Goal: Task Accomplishment & Management: Complete application form

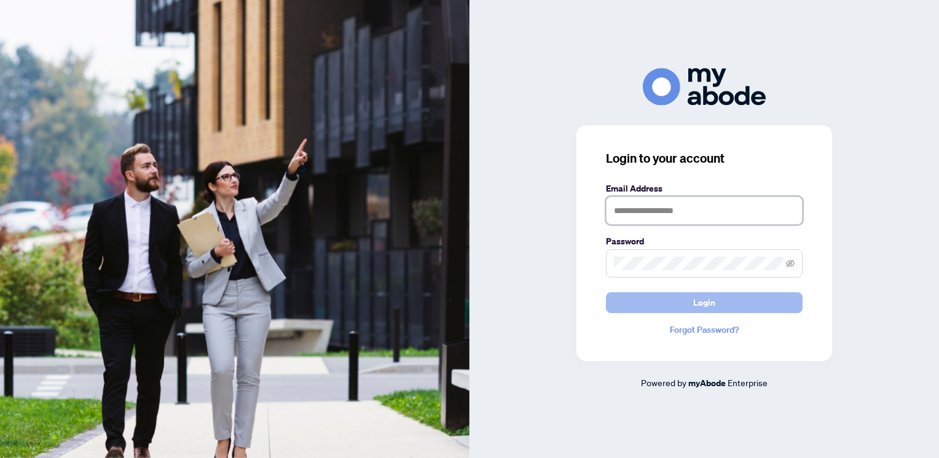
type input "**********"
click at [683, 302] on button "Login" at bounding box center [704, 303] width 197 height 21
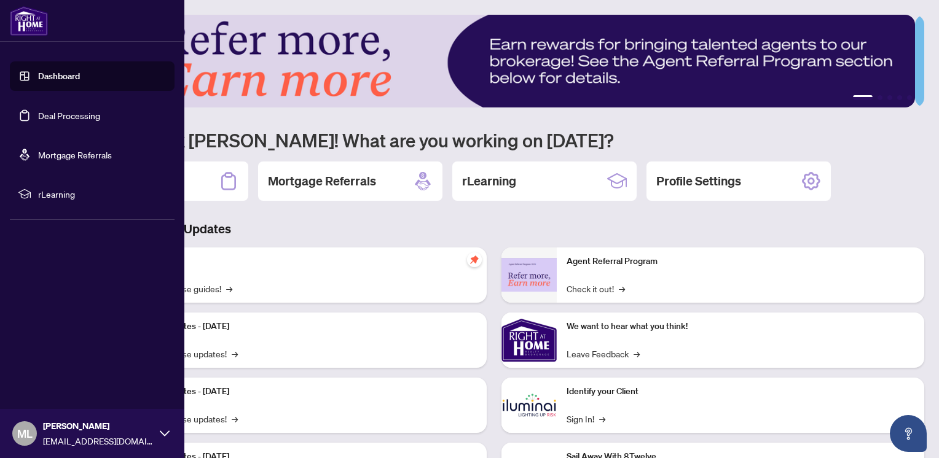
click at [54, 74] on link "Dashboard" at bounding box center [59, 76] width 42 height 11
click at [59, 110] on link "Deal Processing" at bounding box center [69, 115] width 62 height 11
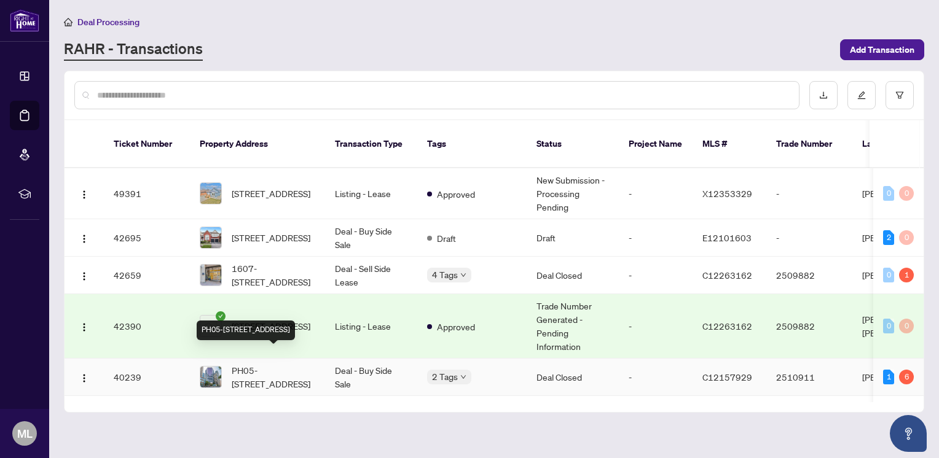
click at [270, 364] on span "PH05-1001 Bay St, Toronto, Ontario M5S 3A6, Canada" at bounding box center [274, 377] width 84 height 27
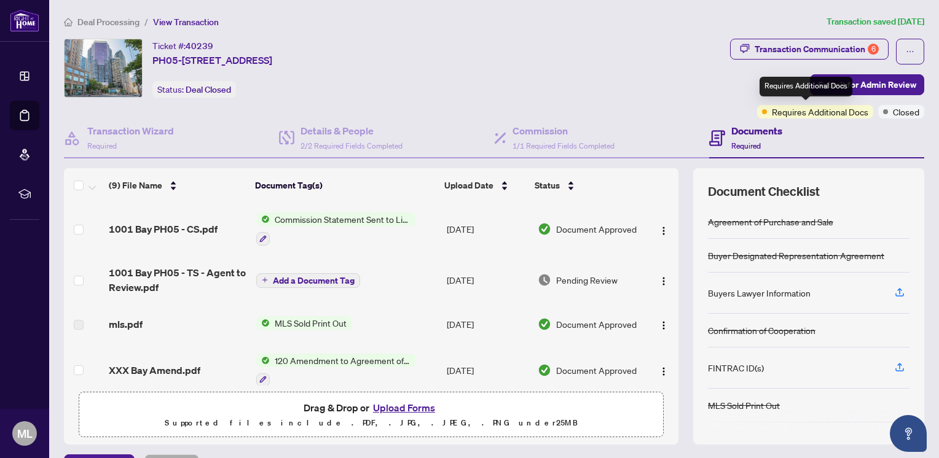
click at [808, 108] on span "Requires Additional Docs" at bounding box center [820, 112] width 96 height 14
click at [543, 110] on div "Ticket #: 40239 PH05-1001 Bay St, Toronto, Ontario M5S 3A6, Canada Status: Deal…" at bounding box center [394, 79] width 666 height 80
click at [558, 275] on span "Pending Review" at bounding box center [586, 280] width 61 height 14
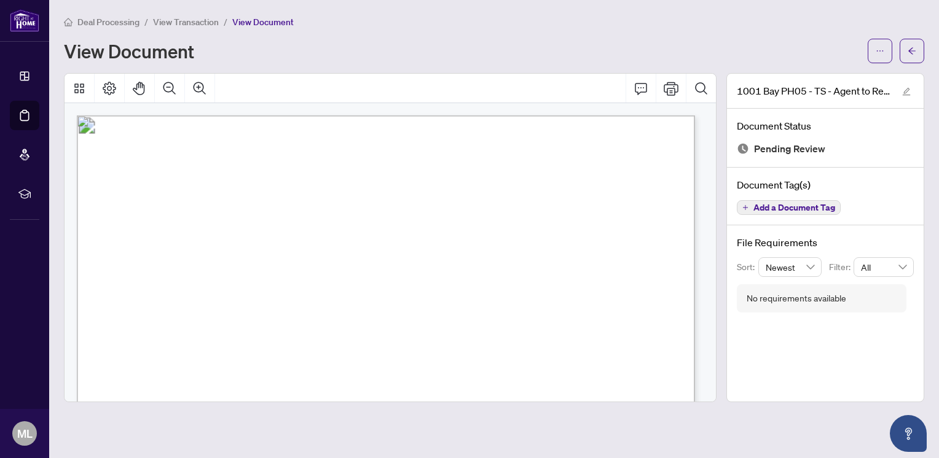
scroll to position [525, 0]
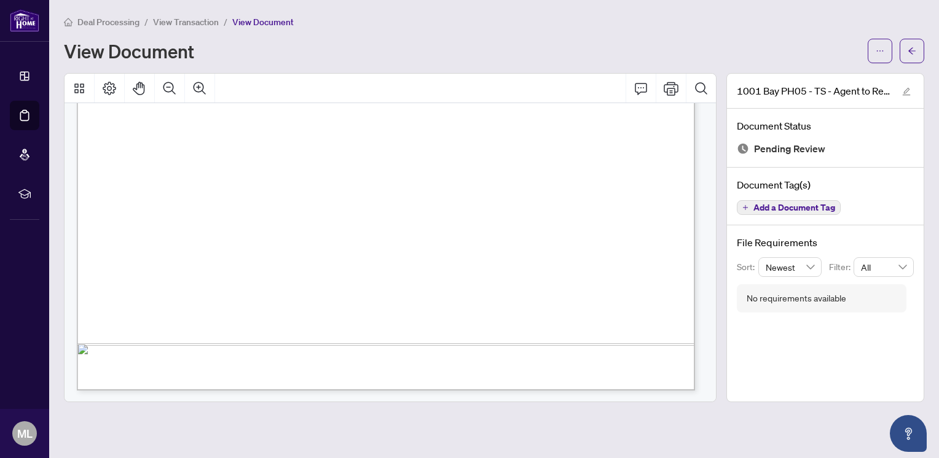
drag, startPoint x: 704, startPoint y: 301, endPoint x: 713, endPoint y: 254, distance: 48.2
click at [713, 254] on div at bounding box center [391, 252] width 652 height 299
click at [672, 95] on button "Print" at bounding box center [670, 88] width 29 height 29
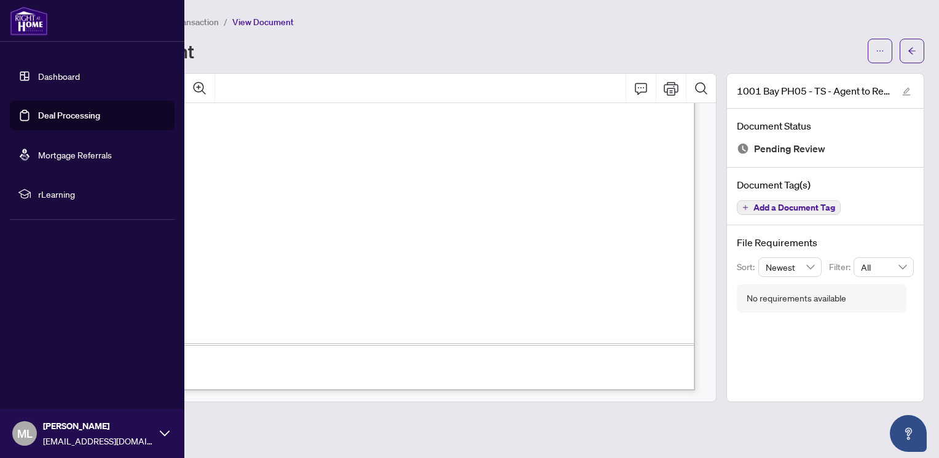
click at [49, 118] on link "Deal Processing" at bounding box center [69, 115] width 62 height 11
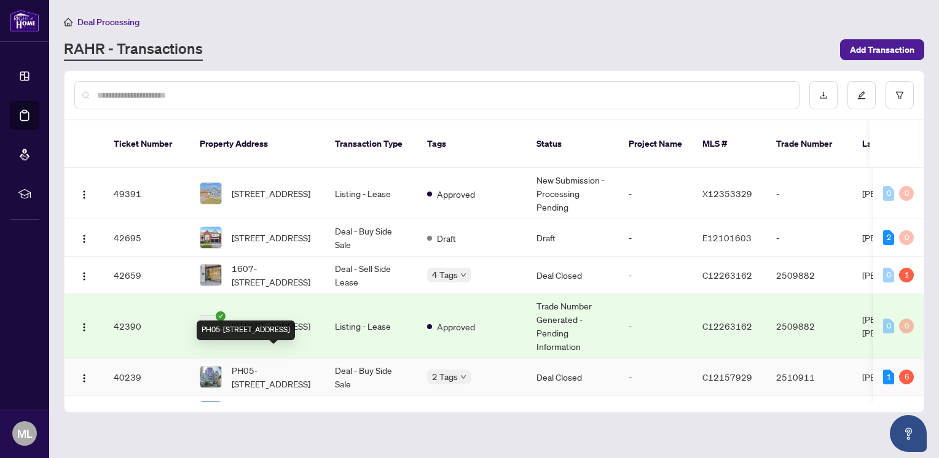
click at [283, 364] on span "PH05-[STREET_ADDRESS]" at bounding box center [274, 377] width 84 height 27
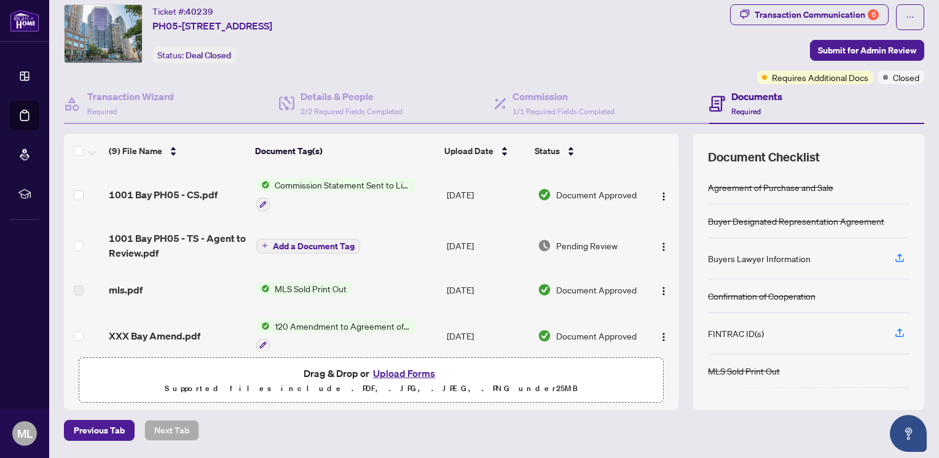
scroll to position [73, 0]
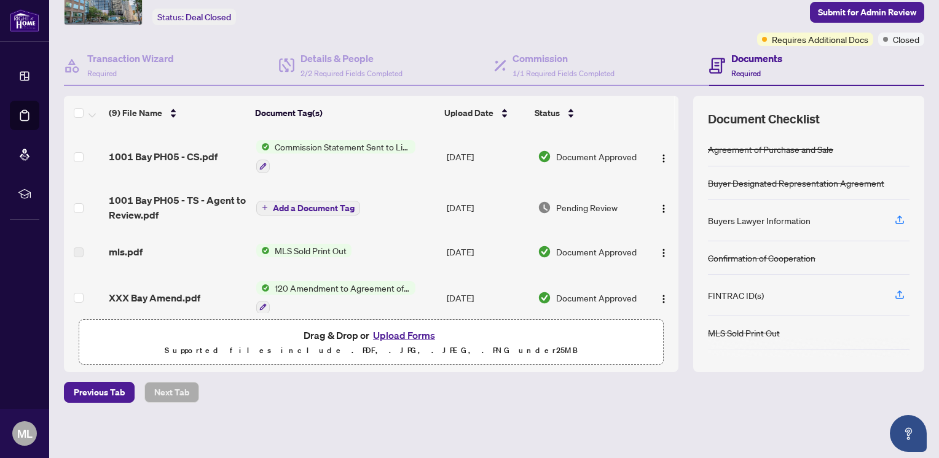
click at [403, 336] on button "Upload Forms" at bounding box center [403, 336] width 69 height 16
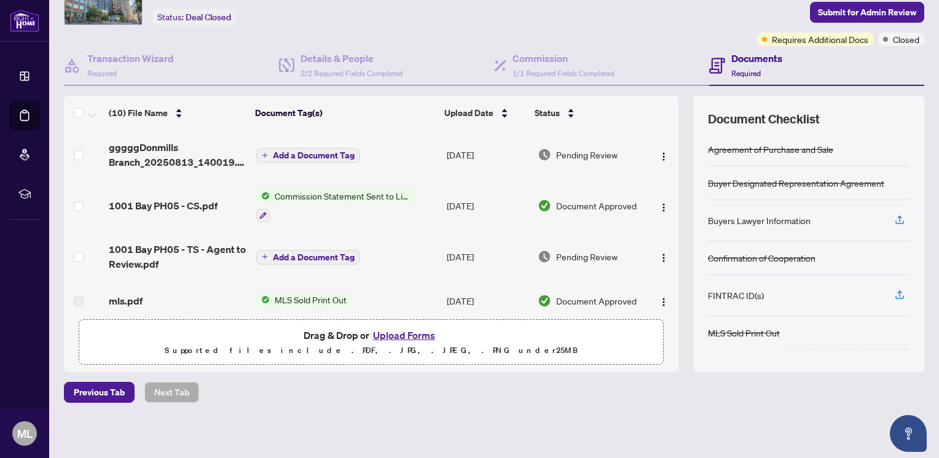
click at [307, 155] on span "Add a Document Tag" at bounding box center [314, 155] width 82 height 9
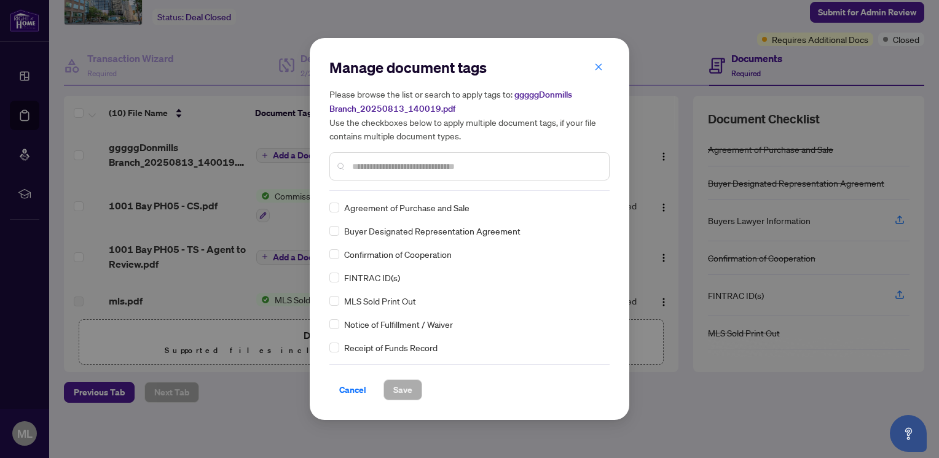
click at [403, 157] on div at bounding box center [469, 166] width 280 height 28
click at [403, 163] on input "text" at bounding box center [475, 167] width 247 height 14
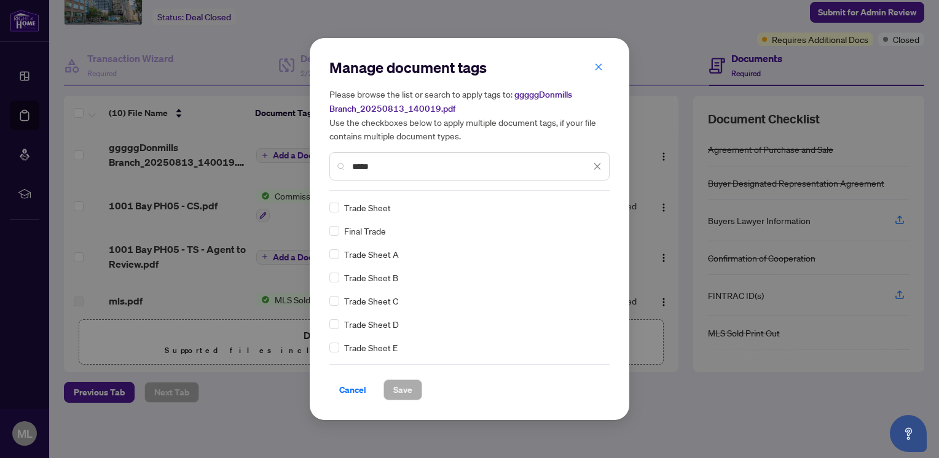
type input "*****"
click at [399, 391] on span "Save" at bounding box center [402, 390] width 19 height 20
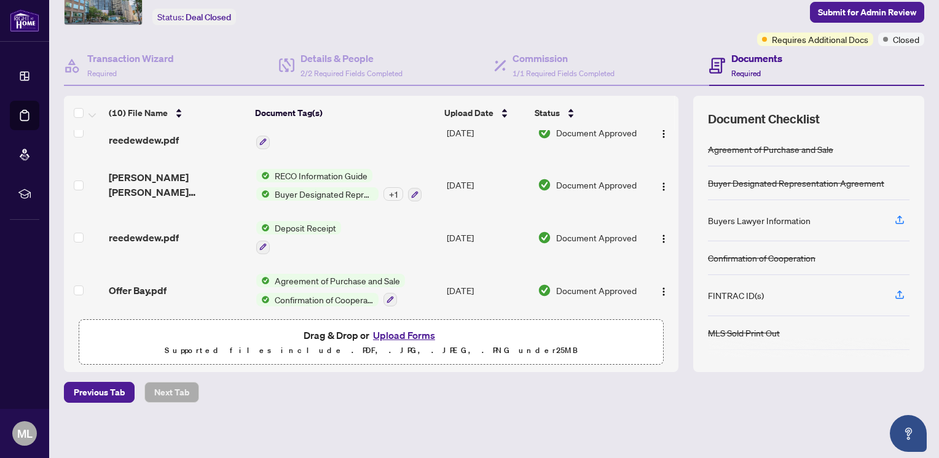
click at [381, 335] on button "Upload Forms" at bounding box center [403, 336] width 69 height 16
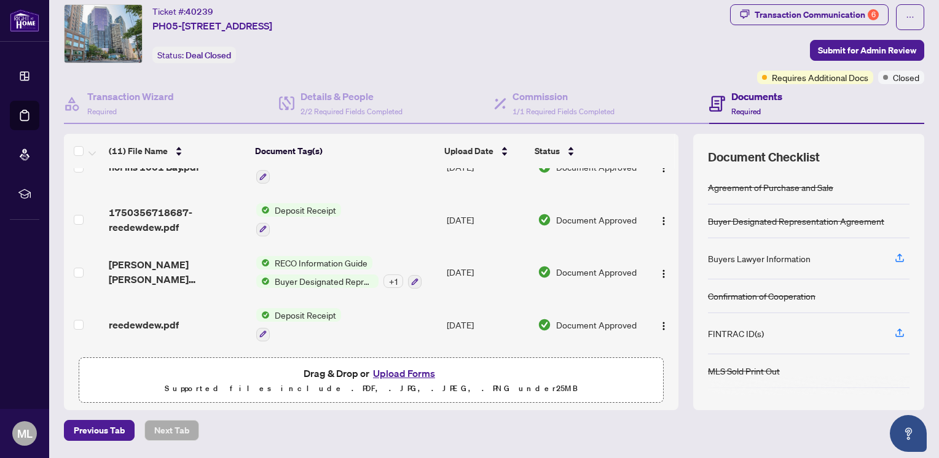
scroll to position [0, 0]
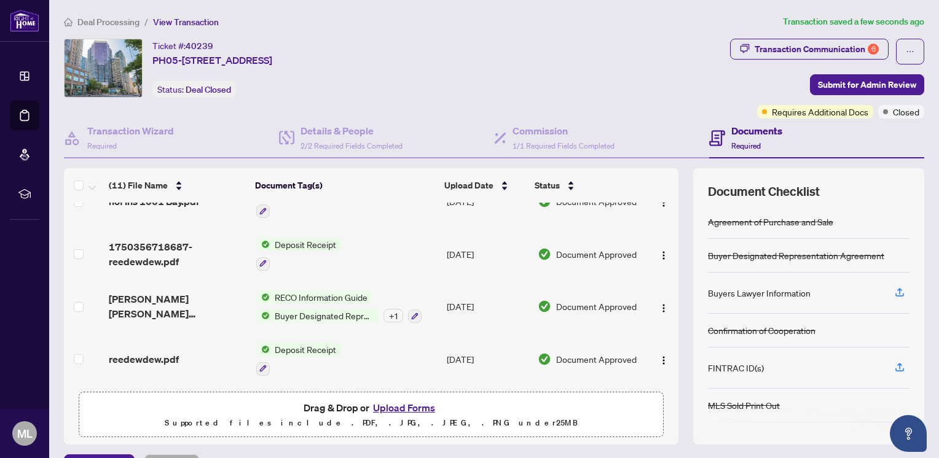
click at [179, 206] on td "nof Ins 1001 Bay.pdf" at bounding box center [177, 201] width 147 height 53
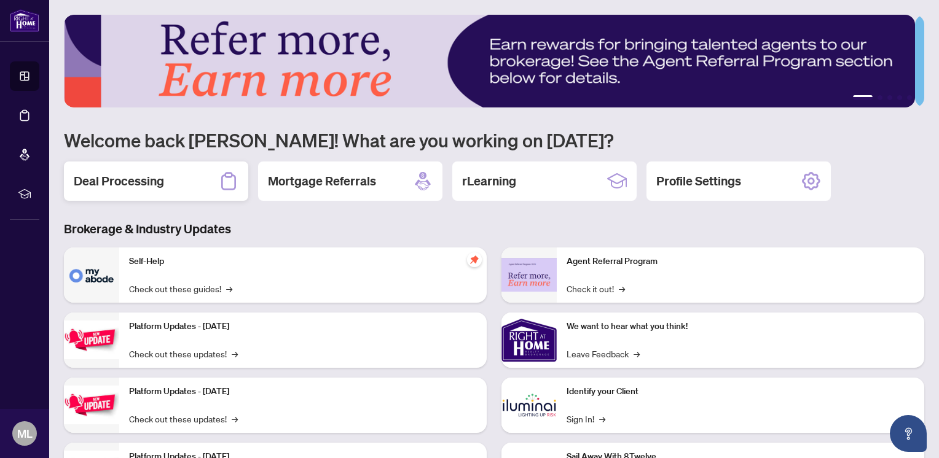
click at [195, 180] on div "Deal Processing" at bounding box center [156, 181] width 184 height 39
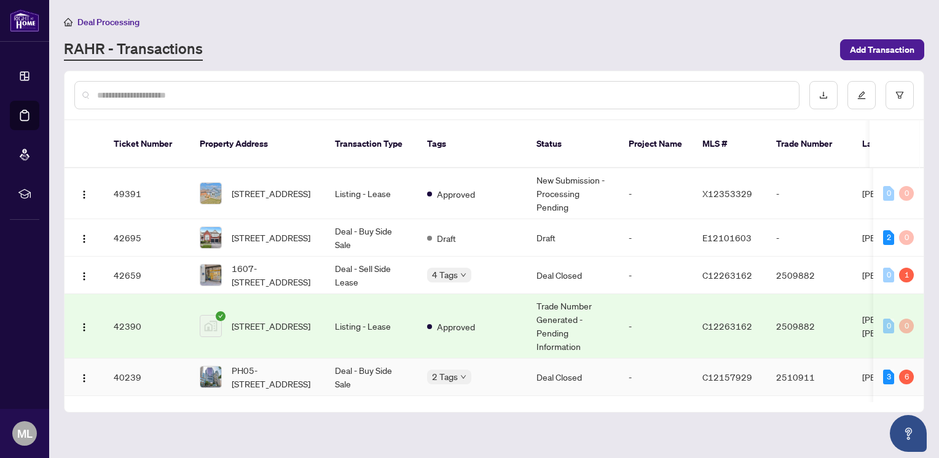
click at [269, 364] on span "PH05-[STREET_ADDRESS]" at bounding box center [274, 377] width 84 height 27
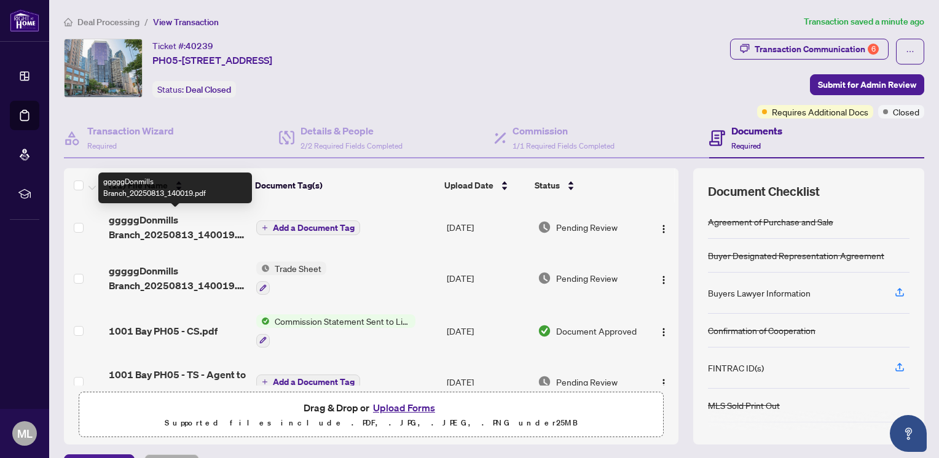
click at [182, 232] on span "gggggDonmills Branch_20250813_140019.pdf" at bounding box center [177, 227] width 137 height 29
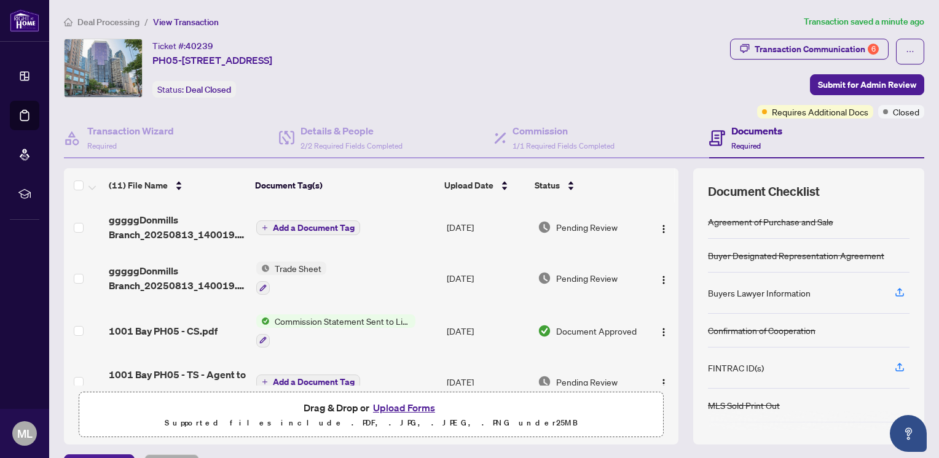
click at [318, 224] on span "Add a Document Tag" at bounding box center [314, 228] width 82 height 9
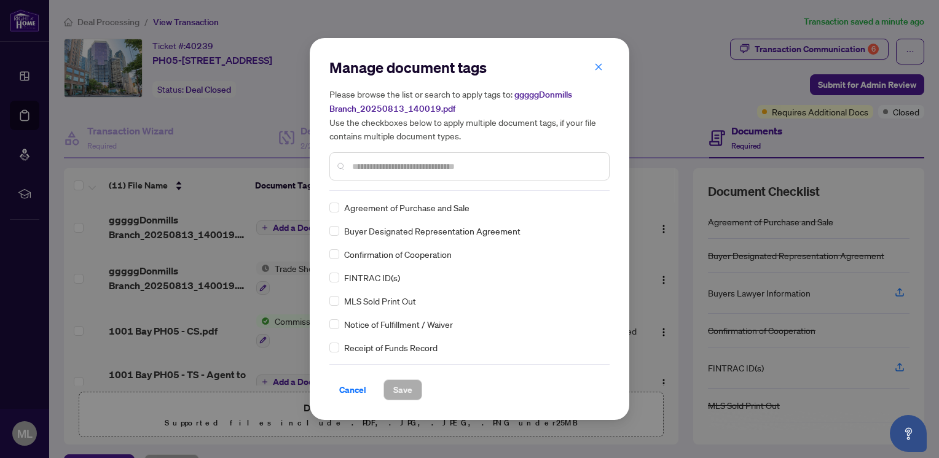
click at [422, 167] on input "text" at bounding box center [475, 167] width 247 height 14
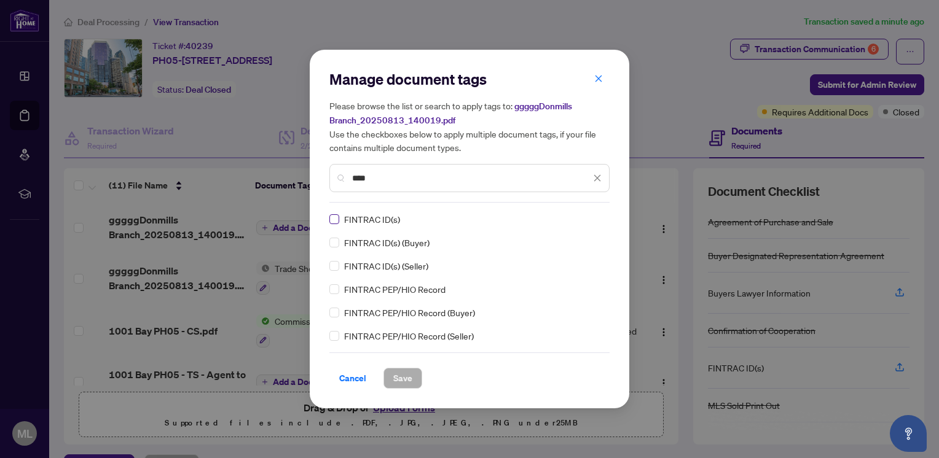
type input "****"
click at [399, 383] on span "Save" at bounding box center [402, 379] width 19 height 20
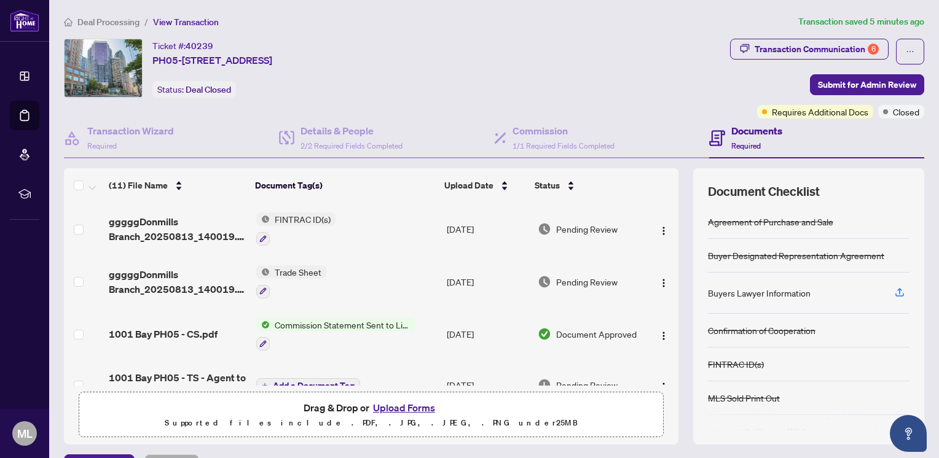
click at [404, 407] on button "Upload Forms" at bounding box center [403, 408] width 69 height 16
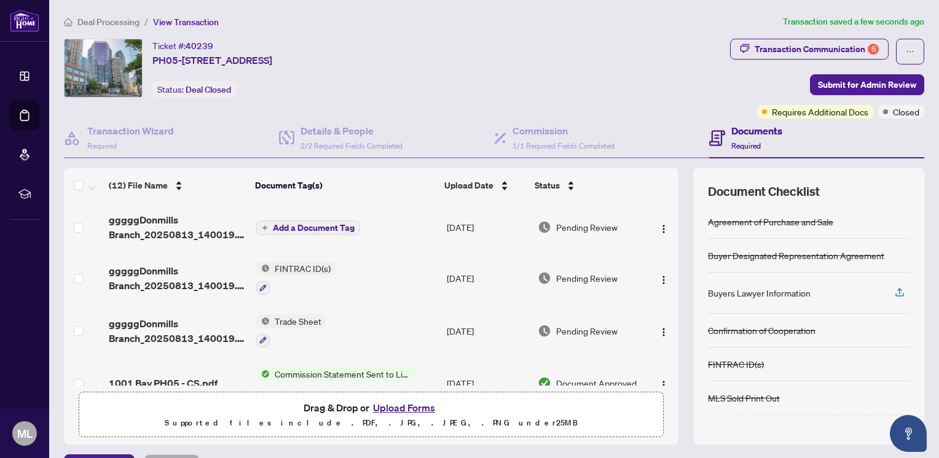
click at [297, 224] on span "Add a Document Tag" at bounding box center [314, 228] width 82 height 9
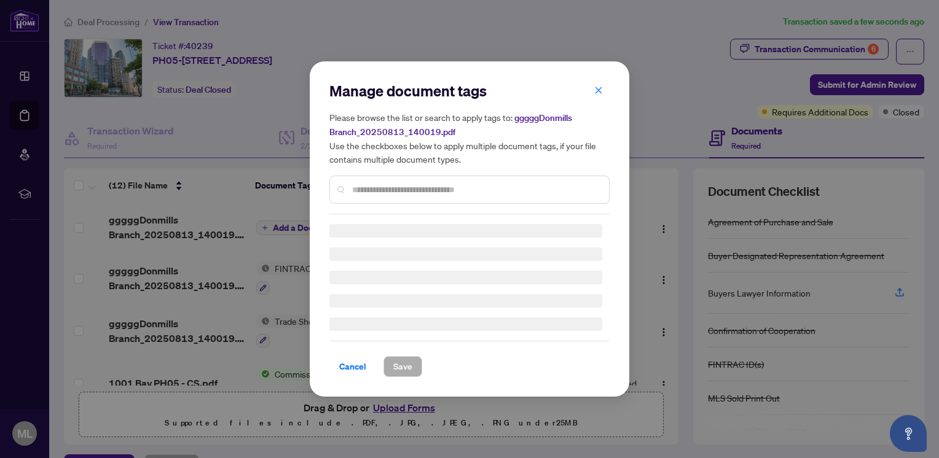
click at [358, 195] on div "Manage document tags Please browse the list or search to apply tags to: gggggDo…" at bounding box center [469, 229] width 280 height 296
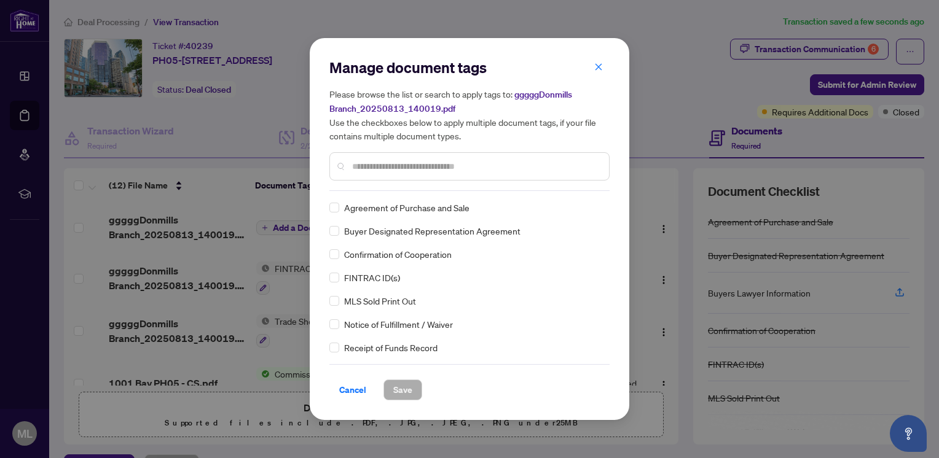
click at [375, 188] on div "Manage document tags Please browse the list or search to apply tags to: gggggDo…" at bounding box center [469, 124] width 280 height 133
click at [429, 161] on input "text" at bounding box center [475, 167] width 247 height 14
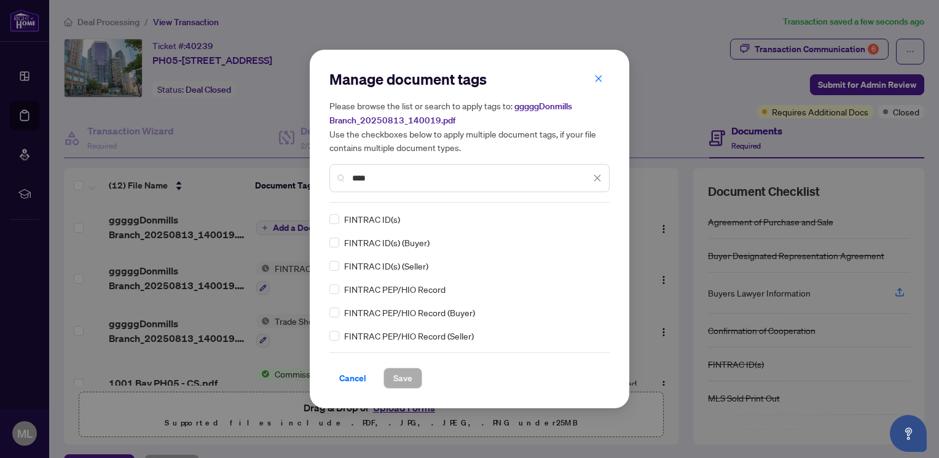
type input "****"
click at [404, 380] on span "Save" at bounding box center [402, 379] width 19 height 20
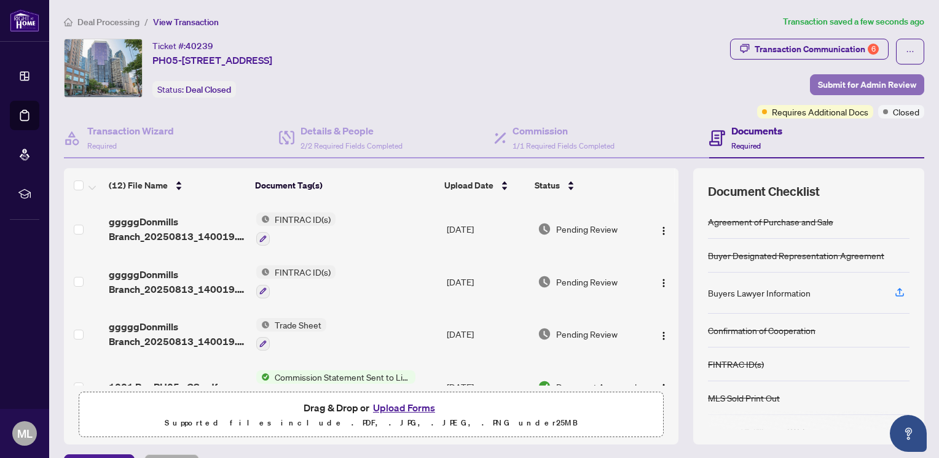
click at [824, 78] on span "Submit for Admin Review" at bounding box center [867, 85] width 98 height 20
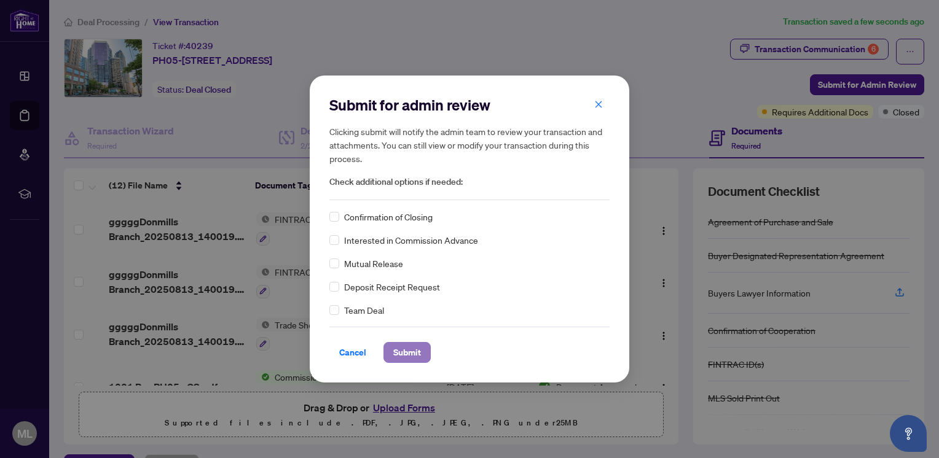
click at [420, 355] on span "Submit" at bounding box center [407, 353] width 28 height 20
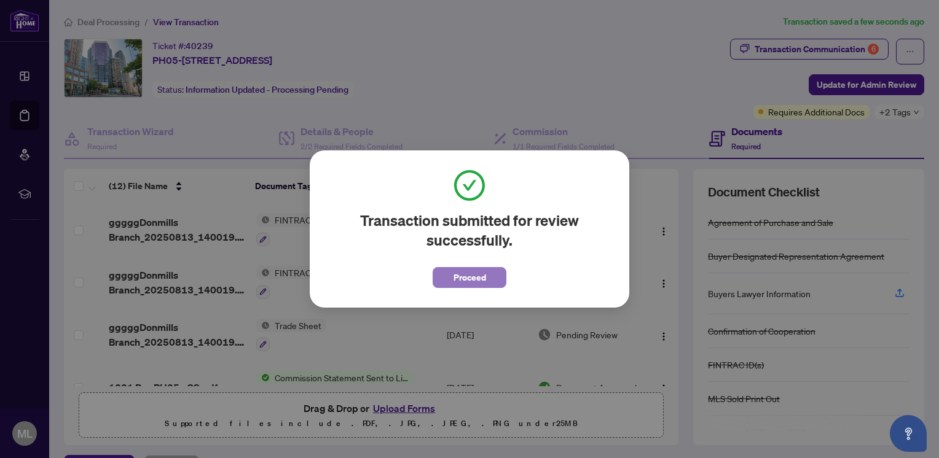
click at [474, 282] on span "Proceed" at bounding box center [470, 278] width 33 height 20
